Goal: Transaction & Acquisition: Book appointment/travel/reservation

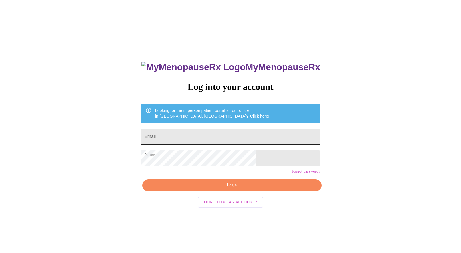
click at [192, 135] on input "Email" at bounding box center [230, 137] width 179 height 16
type input "[EMAIL_ADDRESS][DOMAIN_NAME]"
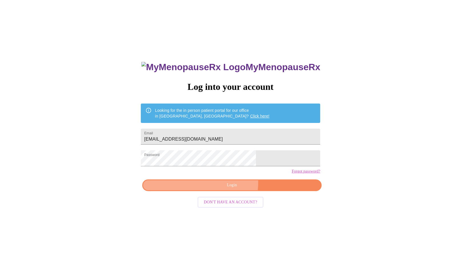
click at [217, 189] on span "Login" at bounding box center [232, 185] width 166 height 7
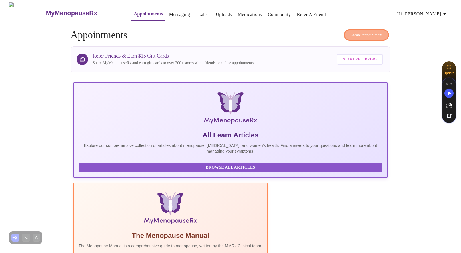
click at [367, 34] on span "Create Appointment" at bounding box center [366, 35] width 32 height 7
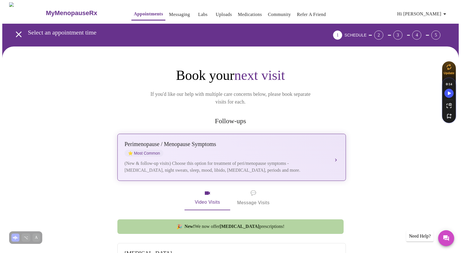
click at [258, 141] on div "Perimenopause / Menopause Symptoms" at bounding box center [225, 144] width 203 height 7
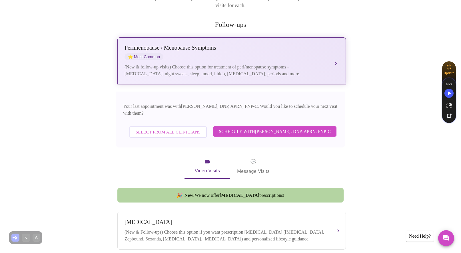
scroll to position [97, 0]
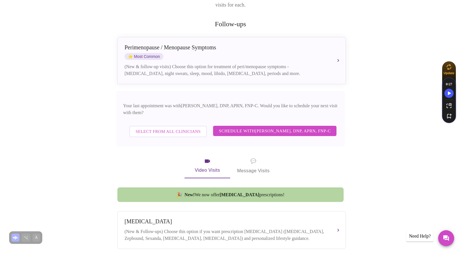
click at [291, 127] on span "Schedule with [PERSON_NAME], DNP, APRN, FNP-C" at bounding box center [275, 130] width 112 height 7
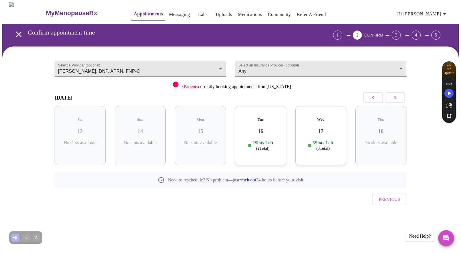
click at [260, 130] on div "Tue 16 2 Slots Left ( 2 Total)" at bounding box center [260, 135] width 51 height 59
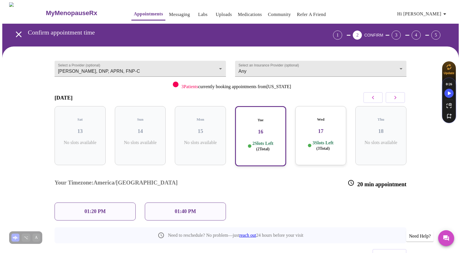
click at [308, 130] on div "Wed 17 3 Slots Left ( 3 Total)" at bounding box center [320, 135] width 51 height 59
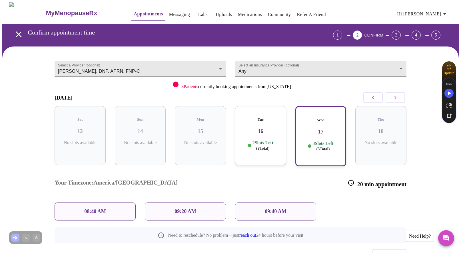
click at [273, 132] on div "Tue 16 2 Slots Left ( 2 Total)" at bounding box center [260, 135] width 51 height 59
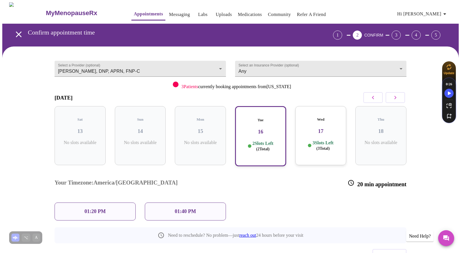
click at [104, 209] on p "01:20 PM" at bounding box center [95, 212] width 21 height 6
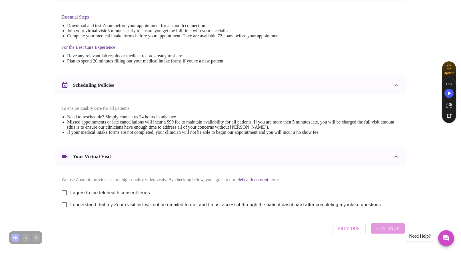
scroll to position [160, 0]
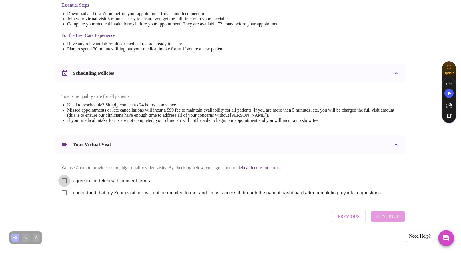
click at [65, 179] on input "I agree to the telehealth consent terms" at bounding box center [64, 181] width 12 height 12
checkbox input "true"
click at [65, 194] on input "I understand that my Zoom visit link will not be emailed to me, and I must acce…" at bounding box center [64, 193] width 12 height 12
checkbox input "true"
click at [388, 218] on span "Continue" at bounding box center [387, 216] width 23 height 7
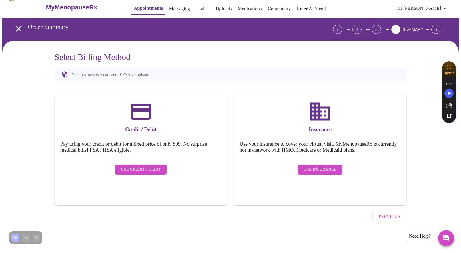
scroll to position [0, 0]
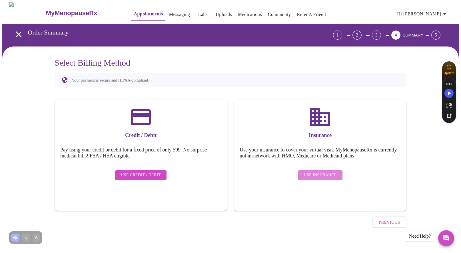
click at [320, 173] on span "Use Insurance" at bounding box center [320, 175] width 33 height 7
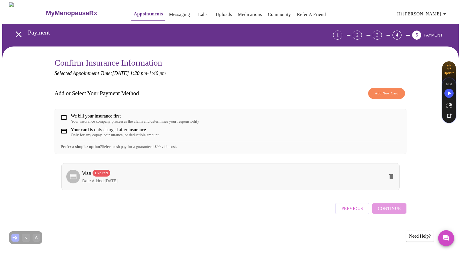
click at [393, 180] on icon "delete" at bounding box center [391, 176] width 7 height 7
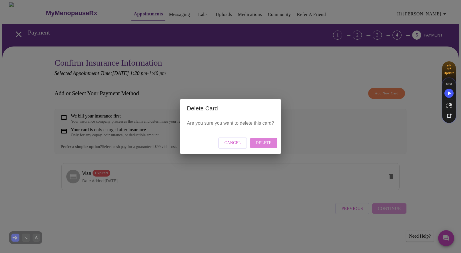
click at [259, 145] on span "Delete" at bounding box center [264, 143] width 16 height 7
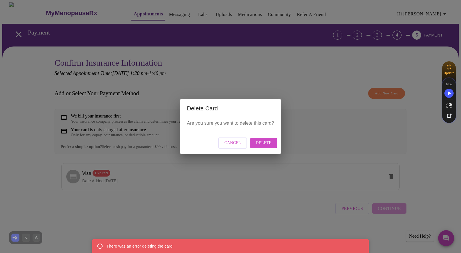
click at [239, 144] on span "Cancel" at bounding box center [232, 143] width 17 height 7
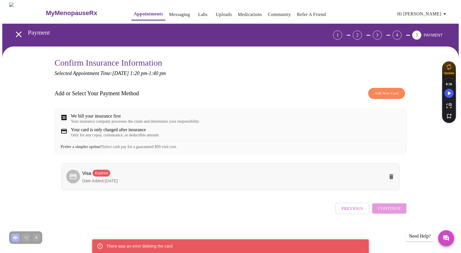
click at [127, 184] on p "Date Added: [DATE]" at bounding box center [233, 181] width 302 height 6
click at [98, 176] on div "Expired" at bounding box center [101, 173] width 17 height 7
click at [382, 95] on span "Add New Card" at bounding box center [387, 93] width 24 height 7
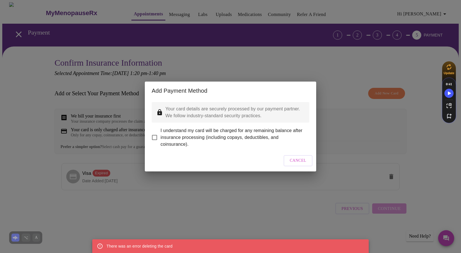
click at [153, 132] on input "I understand my card will be charged for any remaining balance after insurance …" at bounding box center [154, 138] width 12 height 12
checkbox input "true"
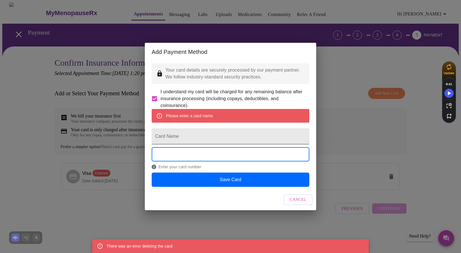
click at [204, 139] on input "Card Name" at bounding box center [231, 136] width 158 height 16
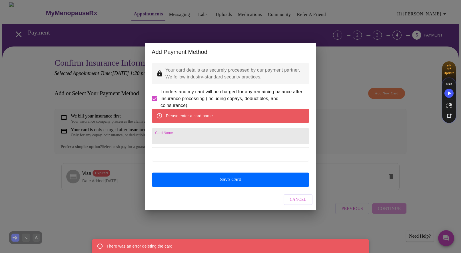
type input "Visa"
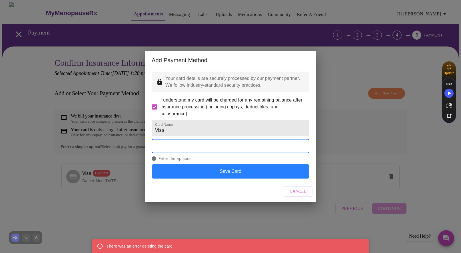
click at [241, 177] on button "Save Card" at bounding box center [231, 171] width 158 height 14
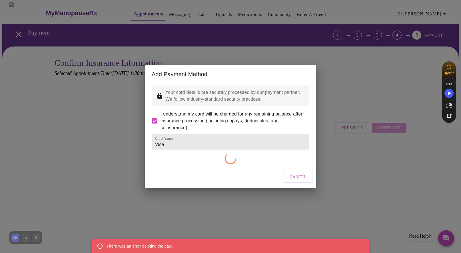
checkbox input "false"
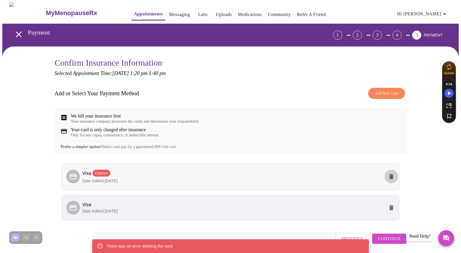
click at [391, 179] on icon "delete" at bounding box center [391, 176] width 4 height 5
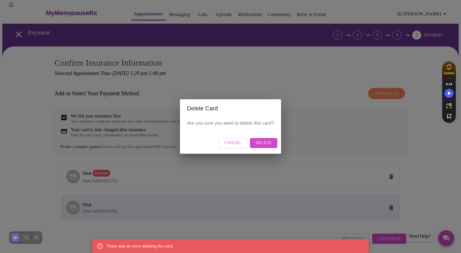
click at [267, 144] on span "Delete" at bounding box center [264, 143] width 16 height 7
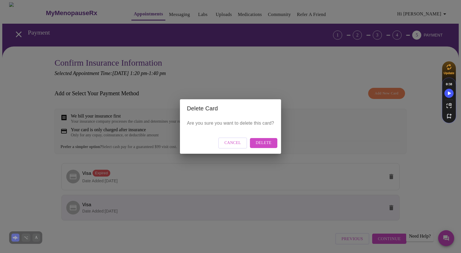
click at [267, 144] on span "Delete" at bounding box center [264, 143] width 16 height 7
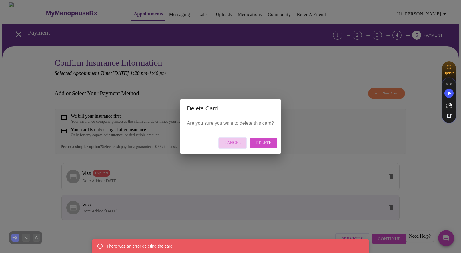
click at [223, 139] on button "Cancel" at bounding box center [232, 143] width 29 height 11
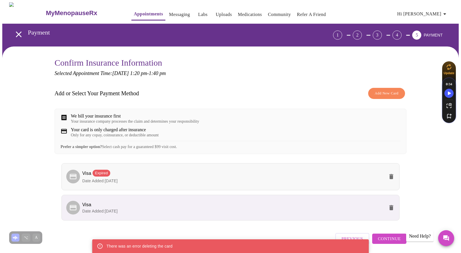
scroll to position [26, 0]
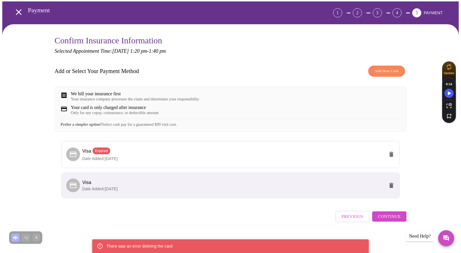
click at [391, 216] on span "Continue" at bounding box center [389, 216] width 23 height 7
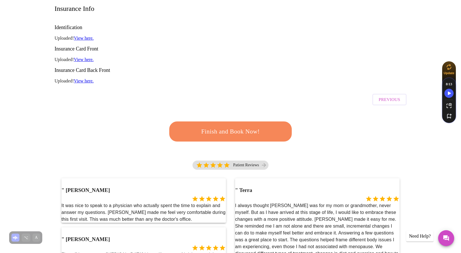
scroll to position [88, 0]
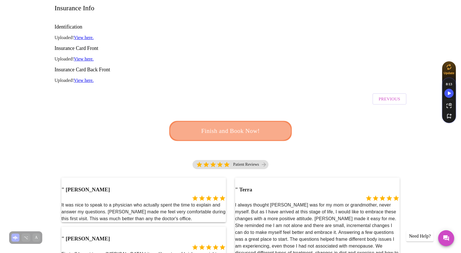
click at [237, 126] on span "Finish and Book Now!" at bounding box center [231, 131] width 106 height 11
